Goal: Register for event/course

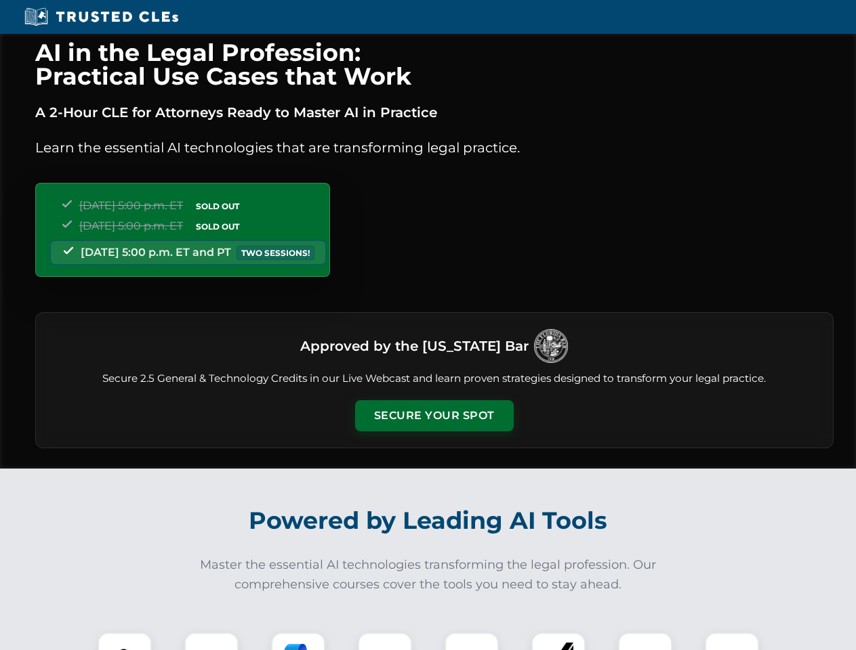
click at [434, 416] on button "Secure Your Spot" at bounding box center [434, 415] width 159 height 31
click at [125, 642] on img at bounding box center [124, 659] width 39 height 39
click at [211, 642] on div at bounding box center [211, 660] width 54 height 54
